Goal: Information Seeking & Learning: Find specific fact

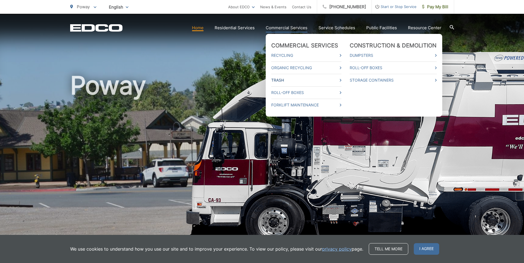
click at [341, 81] on icon at bounding box center [341, 80] width 2 height 3
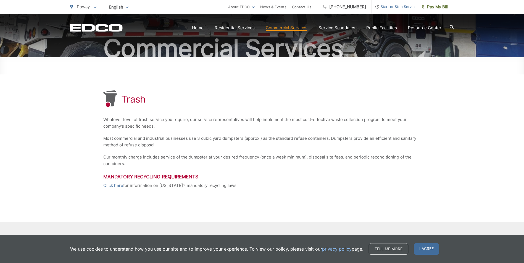
scroll to position [55, 0]
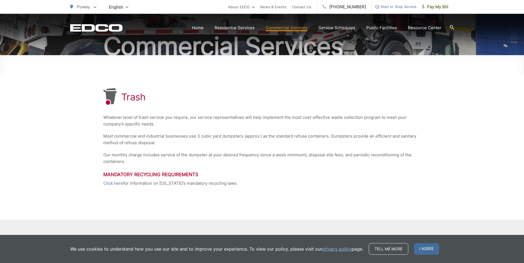
click at [453, 26] on icon at bounding box center [452, 27] width 4 height 4
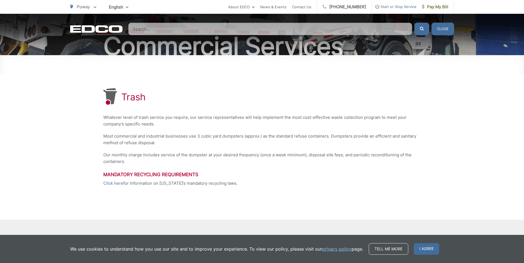
click at [355, 27] on input "Search" at bounding box center [270, 29] width 284 height 13
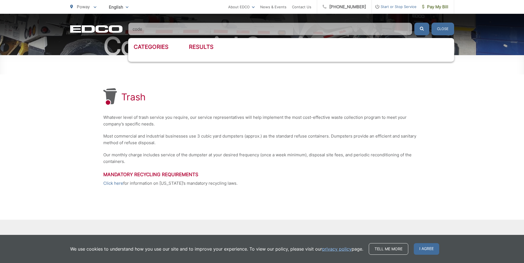
click at [414, 23] on button "submit" at bounding box center [421, 29] width 15 height 13
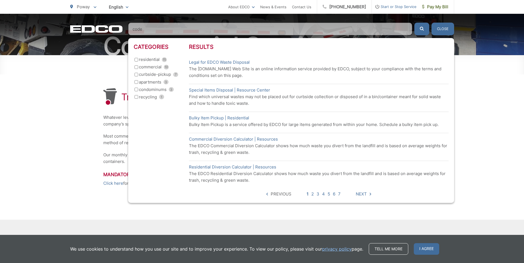
click at [177, 29] on input "code" at bounding box center [270, 29] width 284 height 13
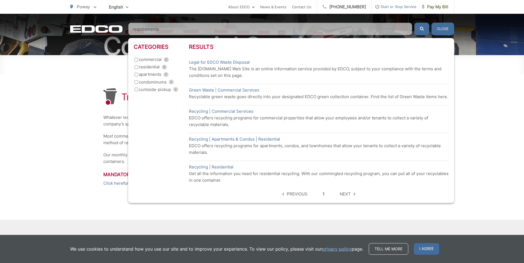
type input "requirements"
click at [414, 23] on button "submit" at bounding box center [421, 29] width 15 height 13
